Goal: Transaction & Acquisition: Obtain resource

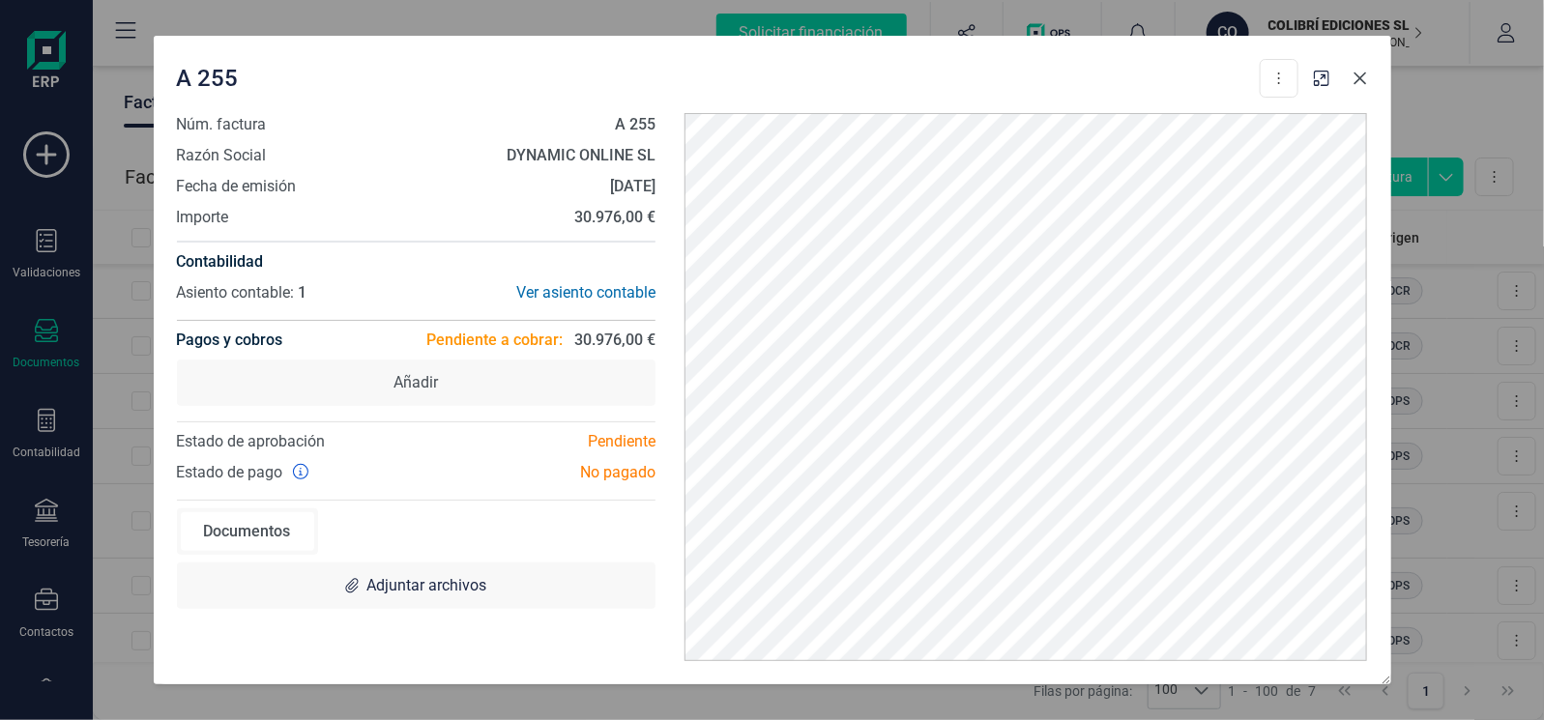
click at [1359, 78] on icon "button" at bounding box center [1360, 79] width 13 height 13
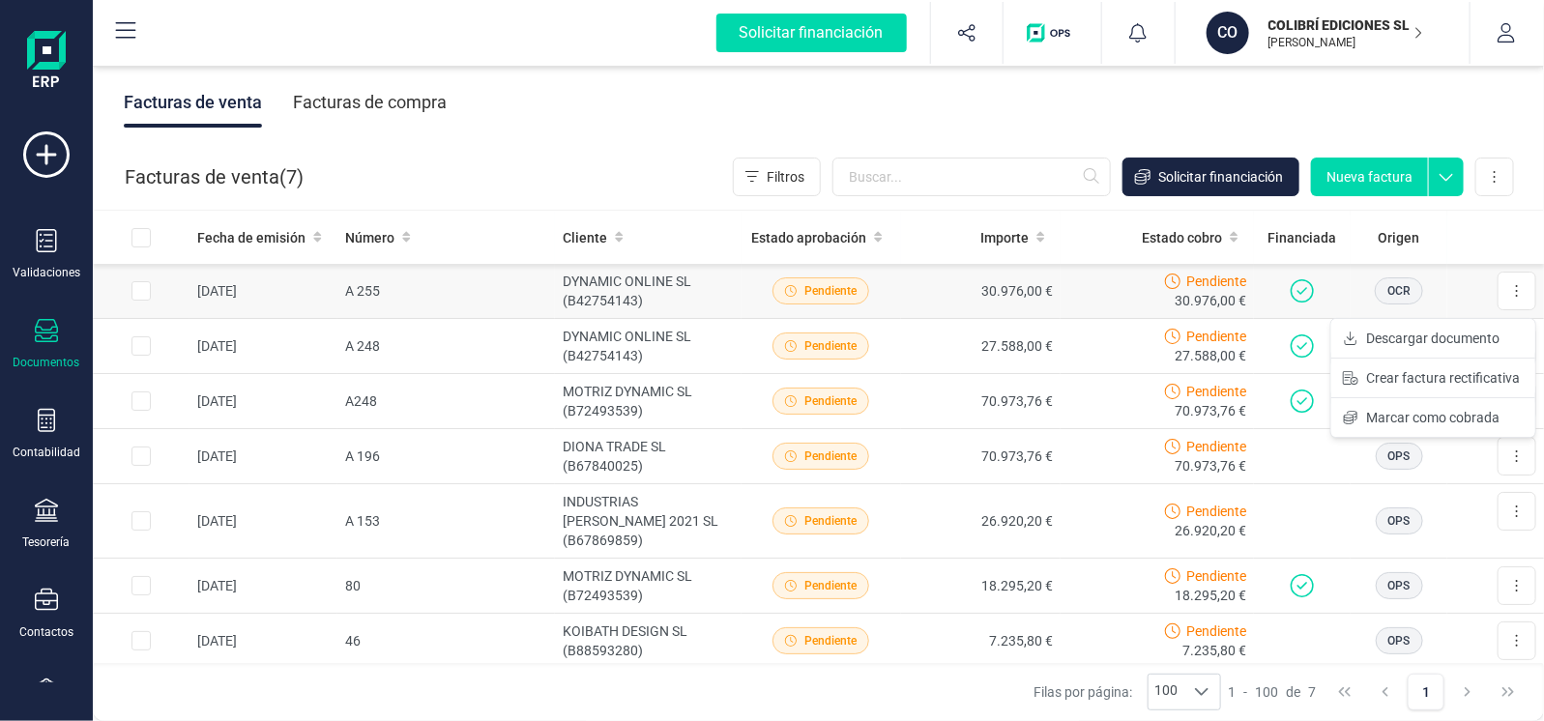
click at [1077, 297] on div "Pendiente 30.976,00 €" at bounding box center [1157, 291] width 178 height 39
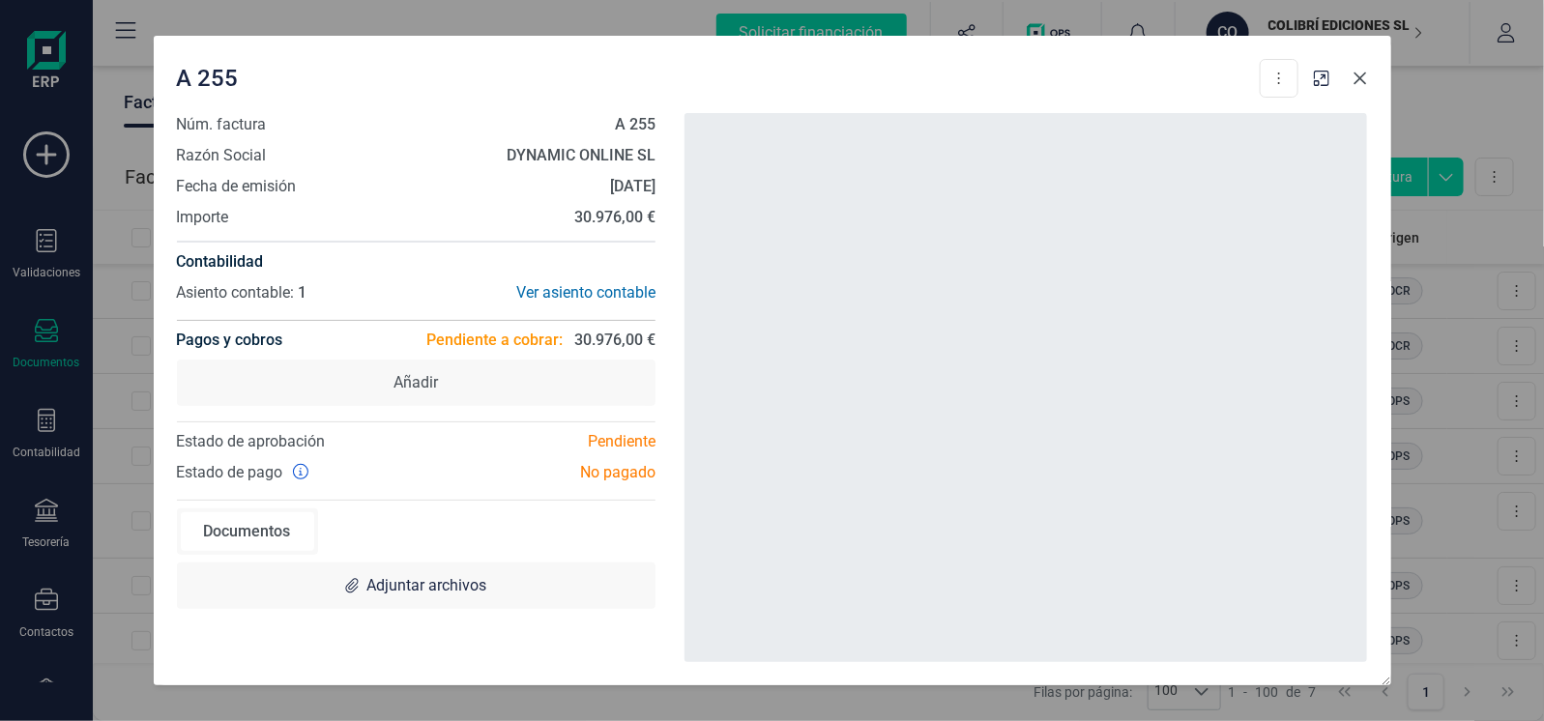
click at [1358, 75] on icon "button" at bounding box center [1360, 78] width 15 height 15
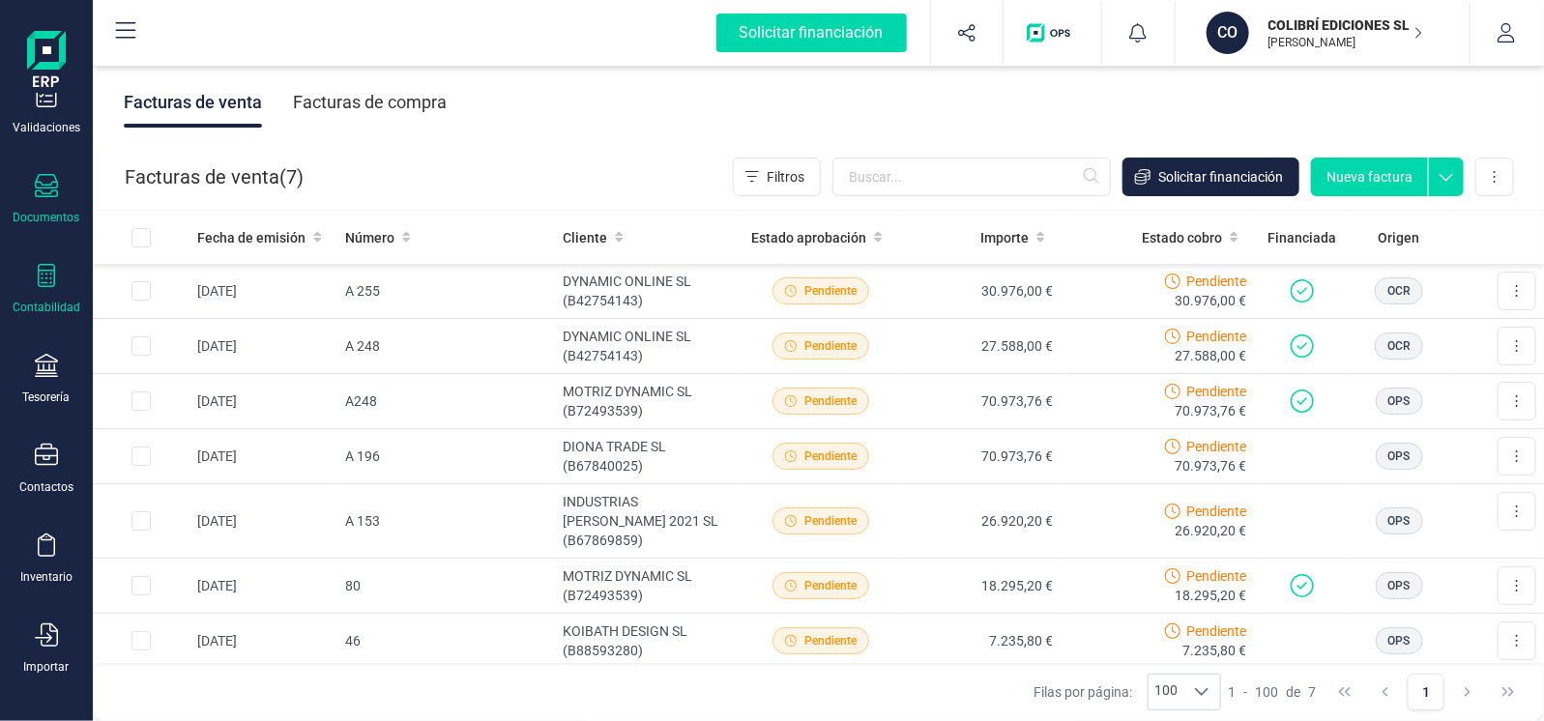
scroll to position [236, 0]
click at [1515, 633] on icon at bounding box center [1517, 640] width 4 height 15
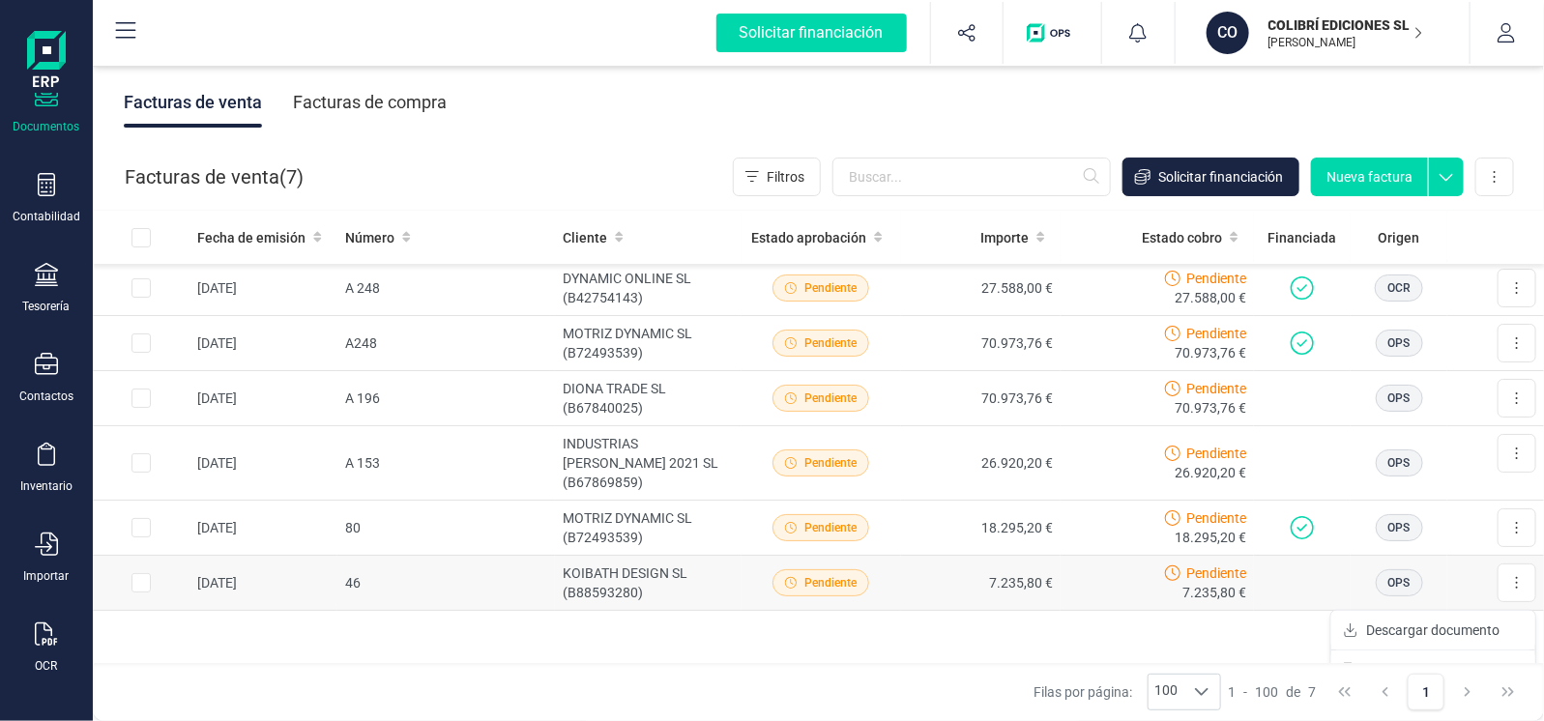
scroll to position [99, 0]
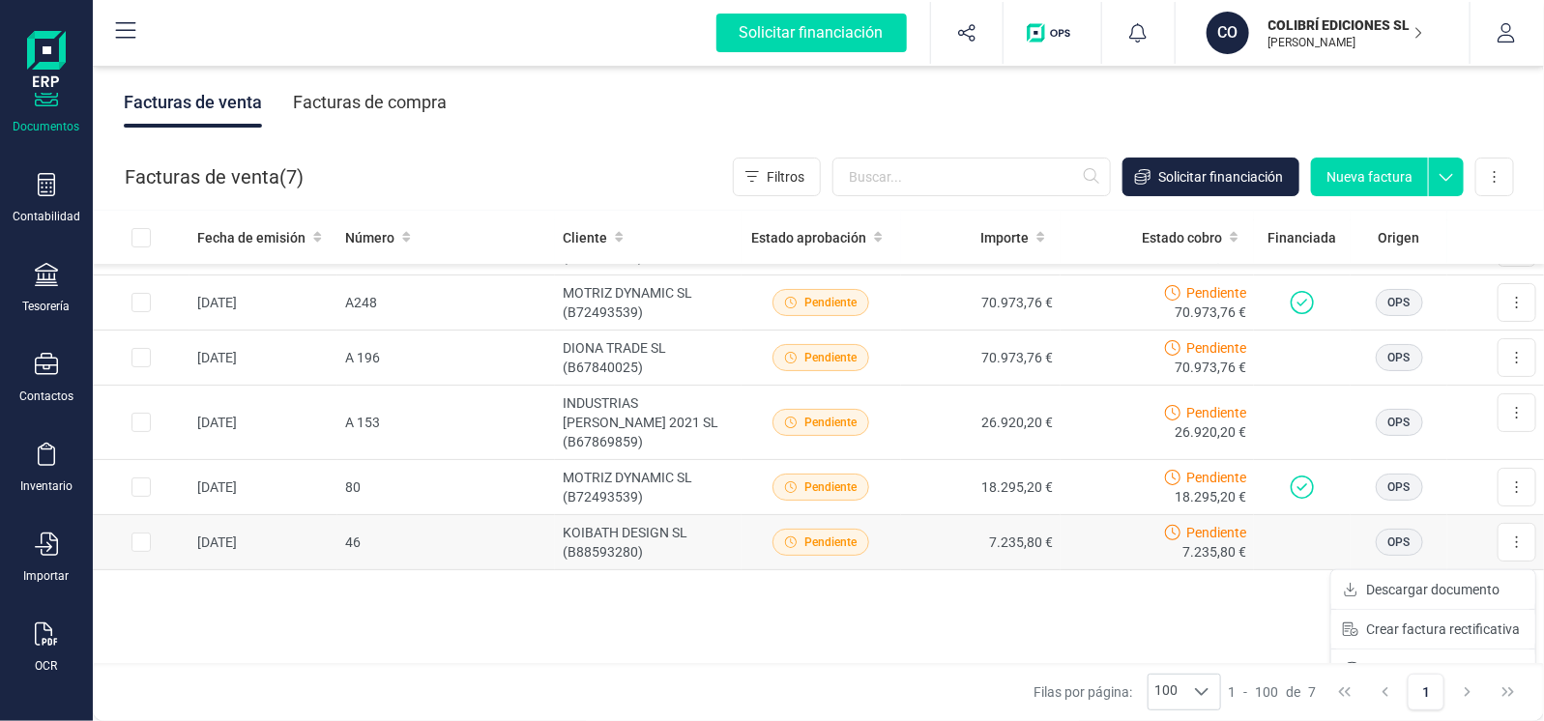
click at [140, 533] on input "Row Selected 321e63a3-d6a4-450b-af72-f833fb09a4b6" at bounding box center [141, 542] width 19 height 19
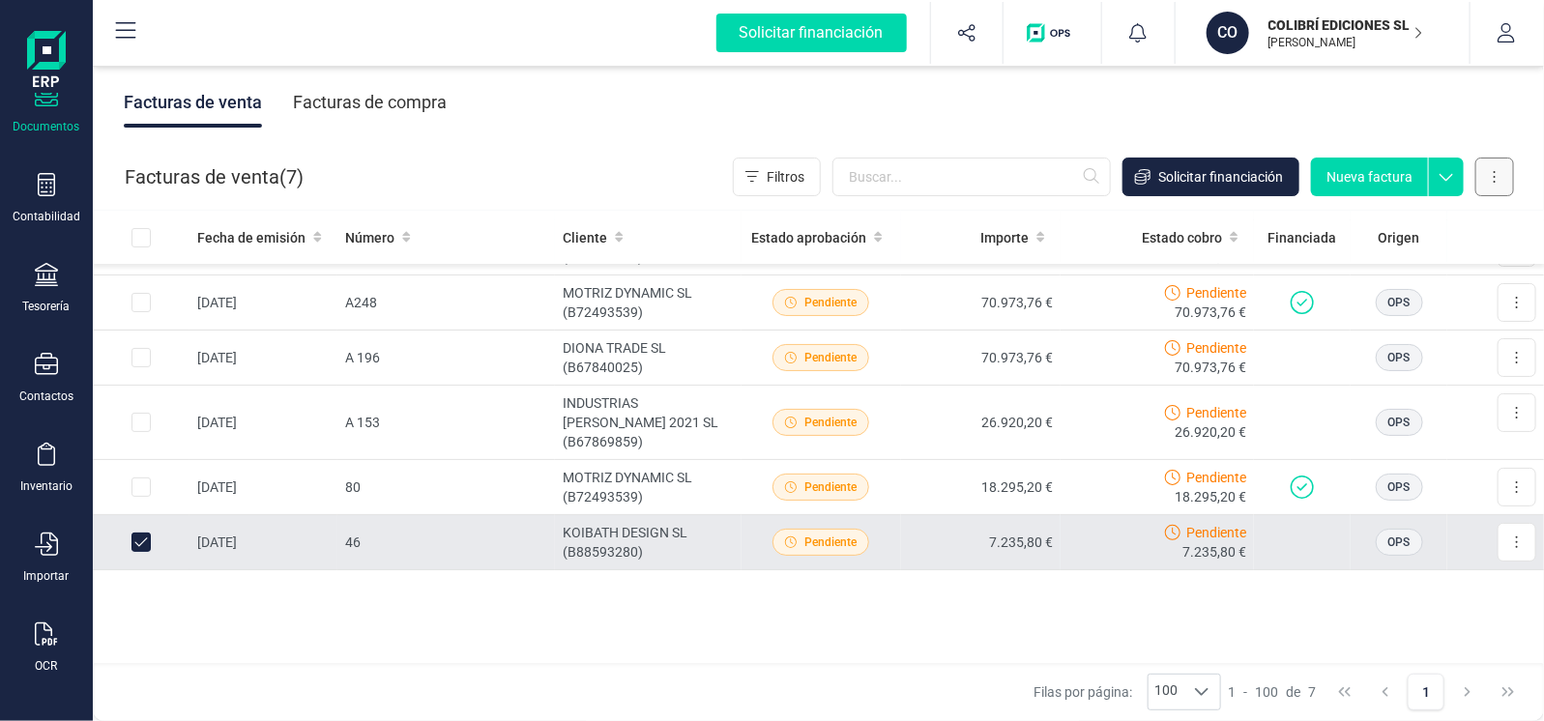
click at [1495, 181] on icon at bounding box center [1495, 177] width 2 height 12
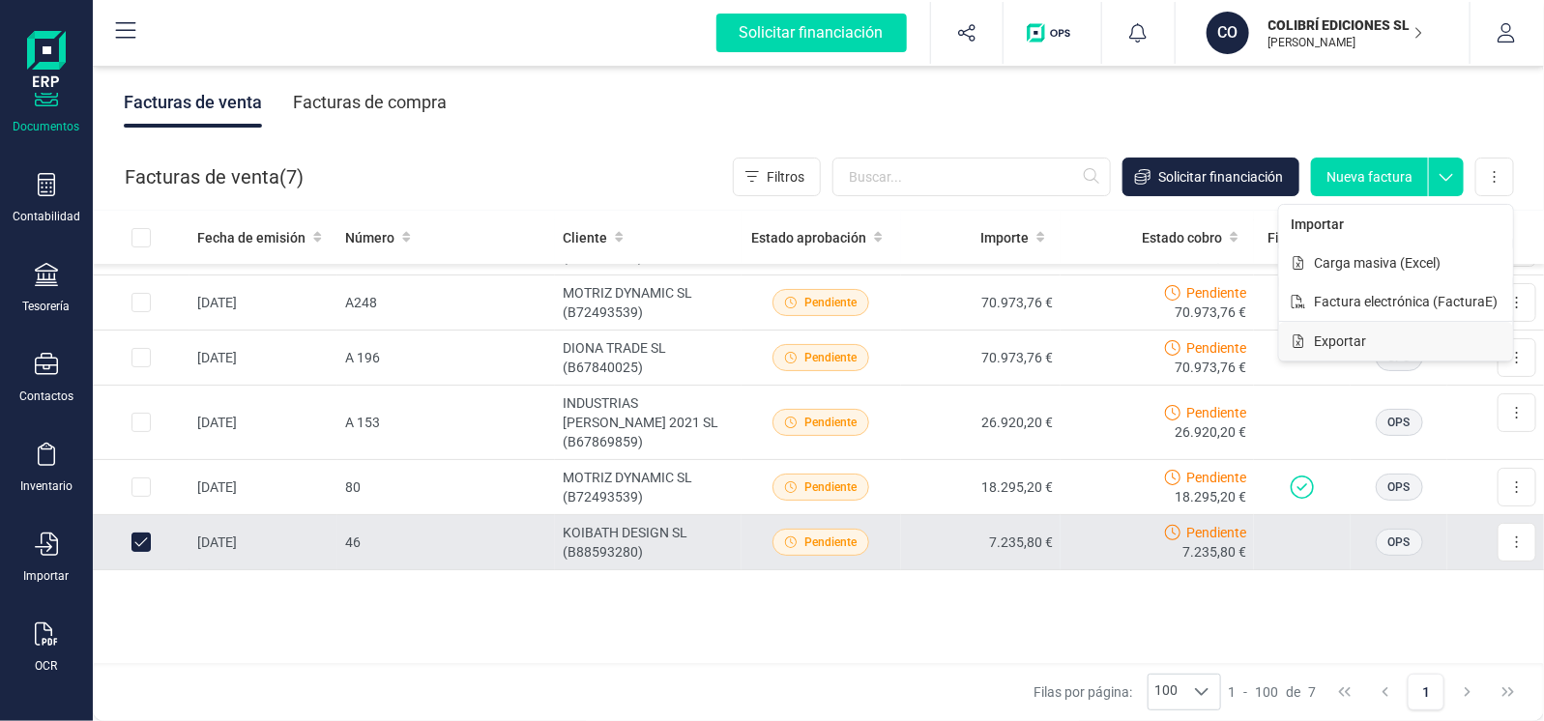
click at [1342, 346] on span "Exportar" at bounding box center [1340, 341] width 52 height 19
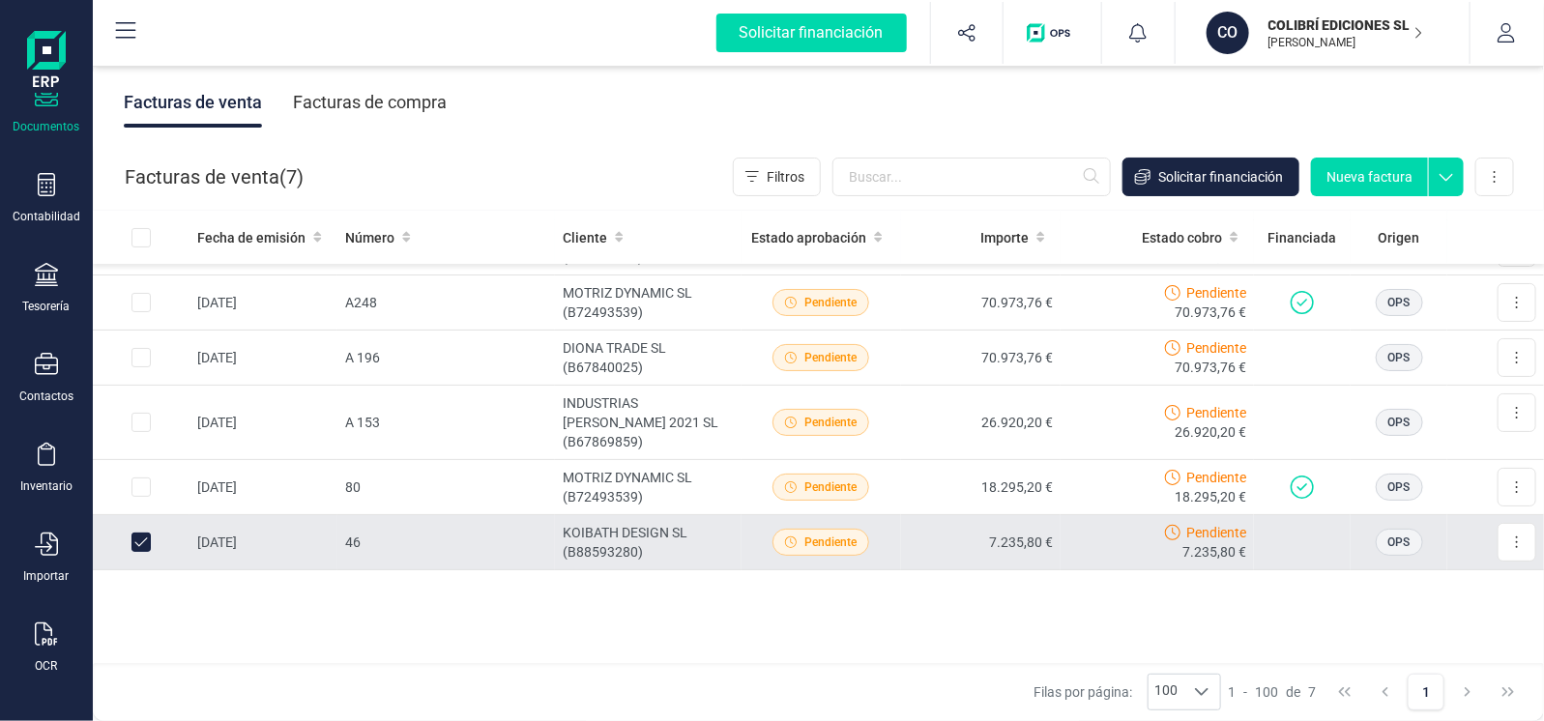
click at [389, 590] on div "Fecha de emisión Número Cliente Estado aprobación Importe Estado cobro Financia…" at bounding box center [818, 438] width 1451 height 454
click at [132, 533] on input "Row Unselected 321e63a3-d6a4-450b-af72-f833fb09a4b6" at bounding box center [141, 542] width 19 height 19
checkbox input "false"
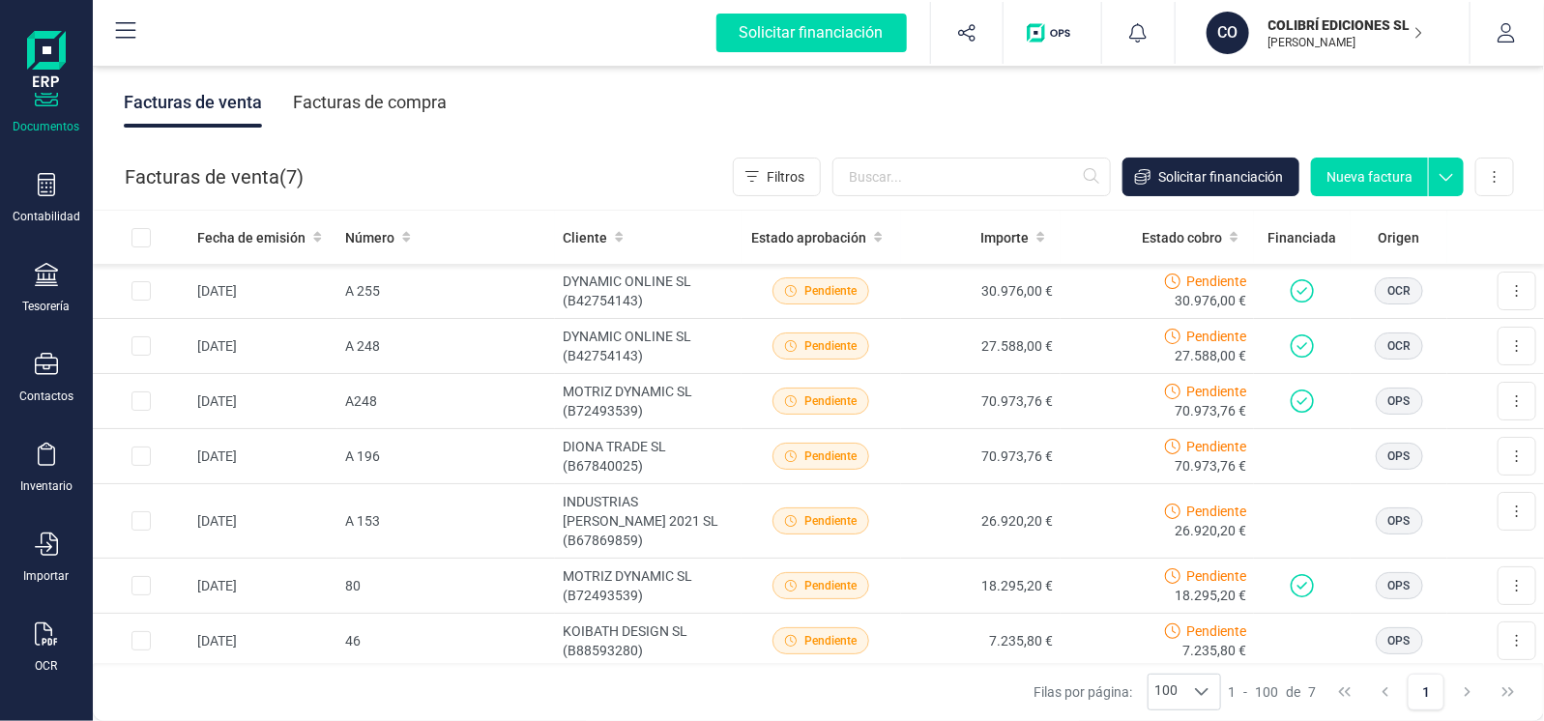
scroll to position [0, 0]
click at [141, 289] on input "Row Selected c8e635e9-a4a9-4b07-9eda-c38693e3d09c" at bounding box center [141, 290] width 19 height 19
checkbox input "true"
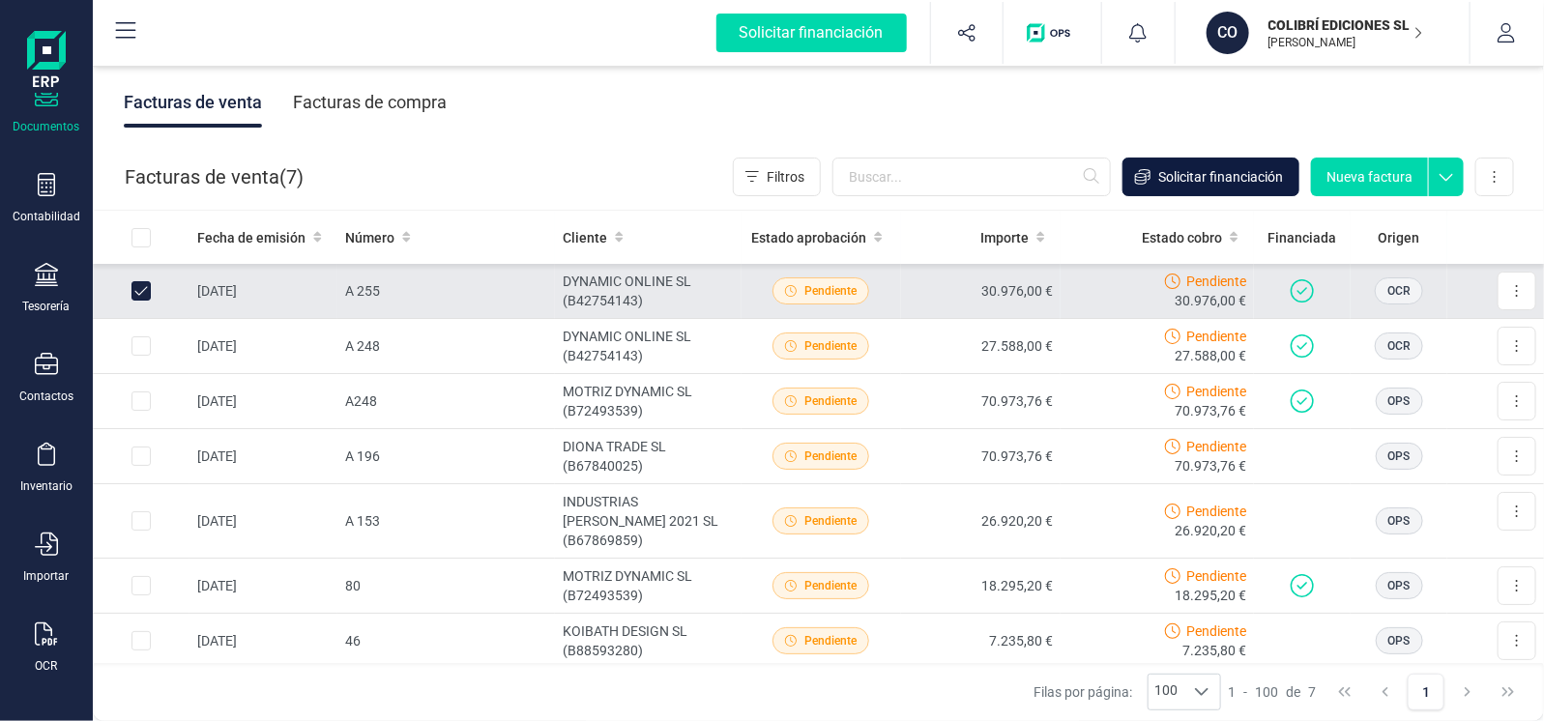
click at [1231, 182] on span "Solicitar financiación" at bounding box center [1220, 176] width 125 height 19
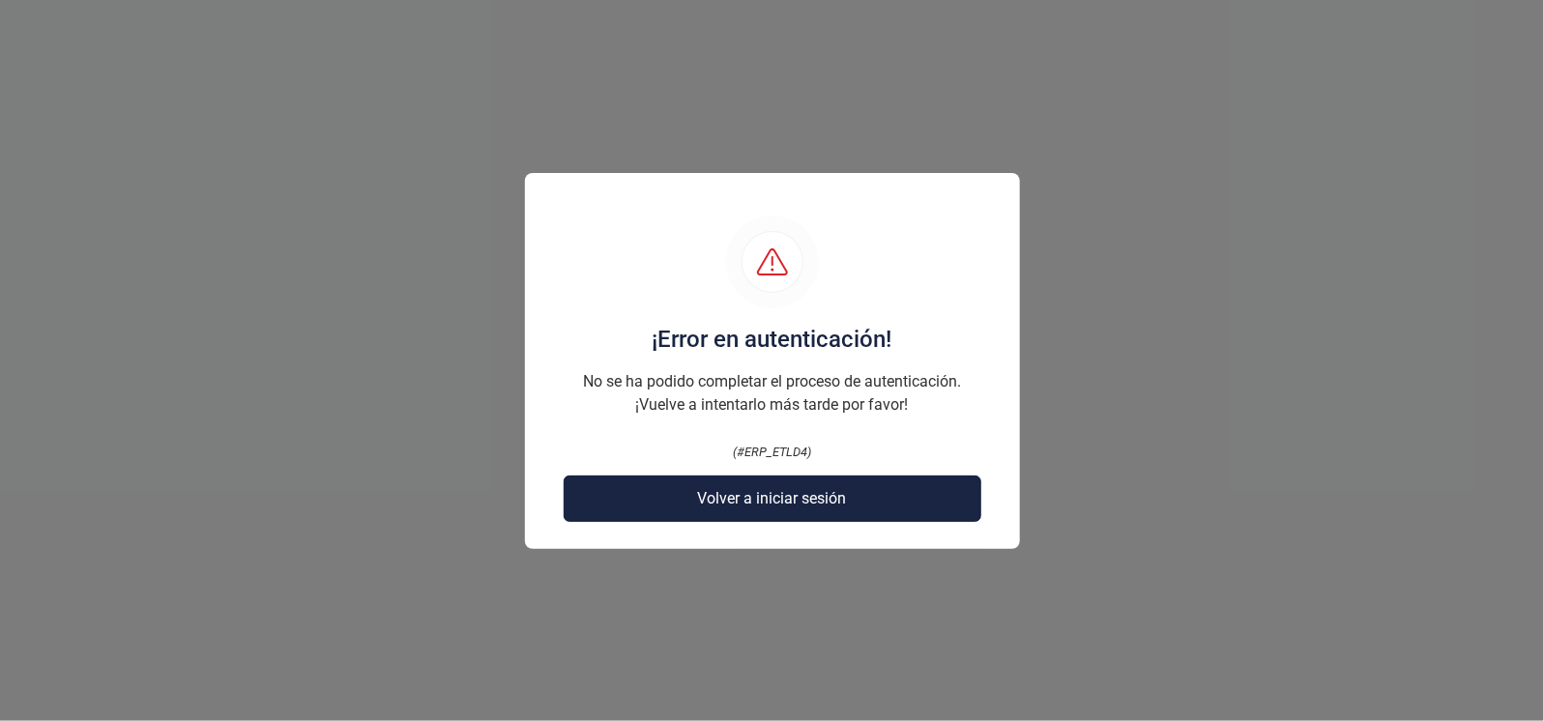
click at [807, 500] on span "Volver a iniciar sesión" at bounding box center [772, 498] width 149 height 23
